Goal: Use online tool/utility: Utilize a website feature to perform a specific function

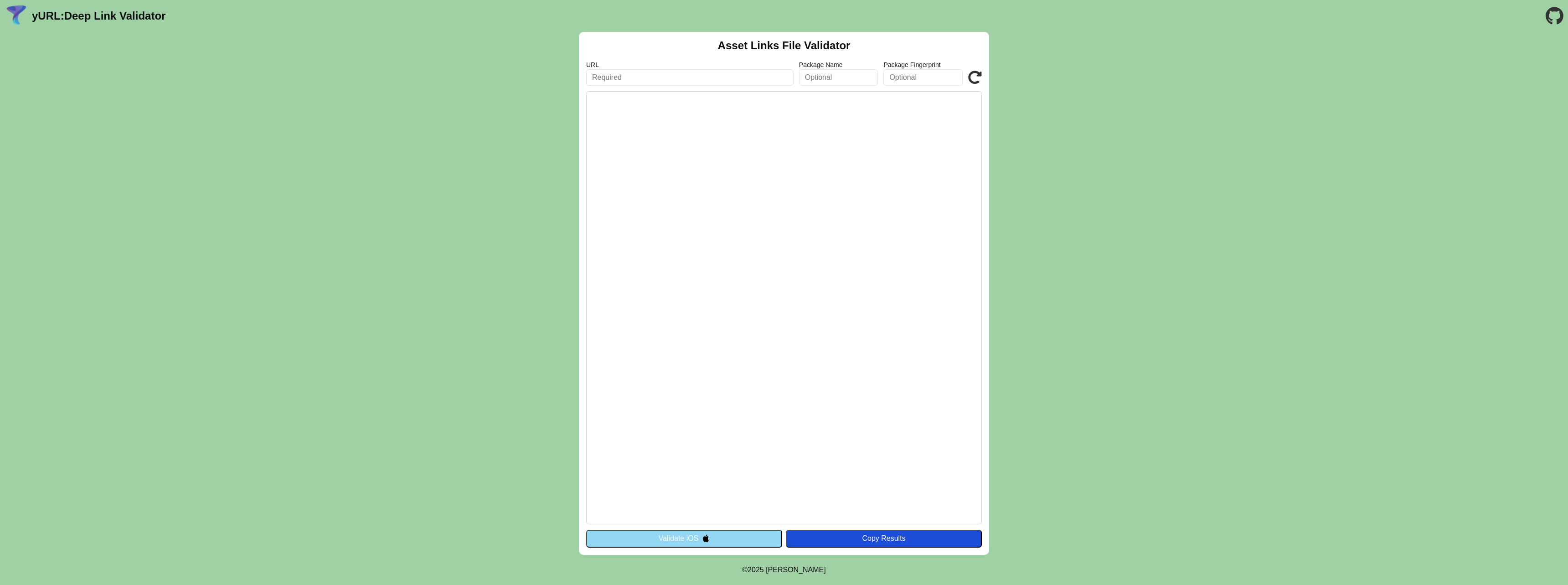
click at [632, 93] on pre at bounding box center [784, 307] width 396 height 433
click at [615, 75] on input "text" at bounding box center [690, 77] width 208 height 16
type input "[URL][DOMAIN_NAME]"
click button "Validate" at bounding box center [0, 0] width 0 height 0
